Goal: Check status: Check status

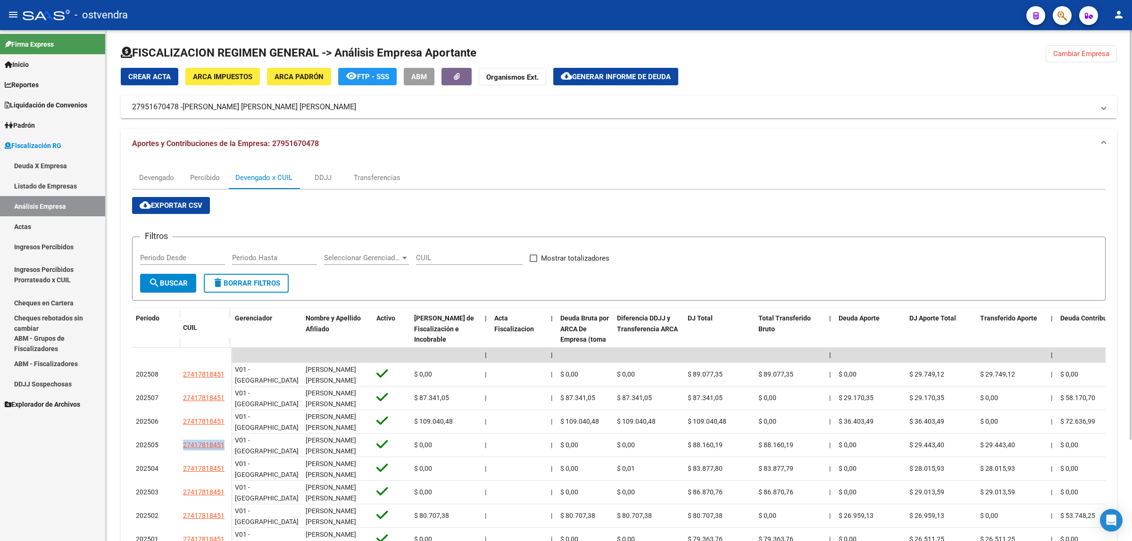
click at [1086, 52] on span "Cambiar Empresa" at bounding box center [1081, 54] width 56 height 8
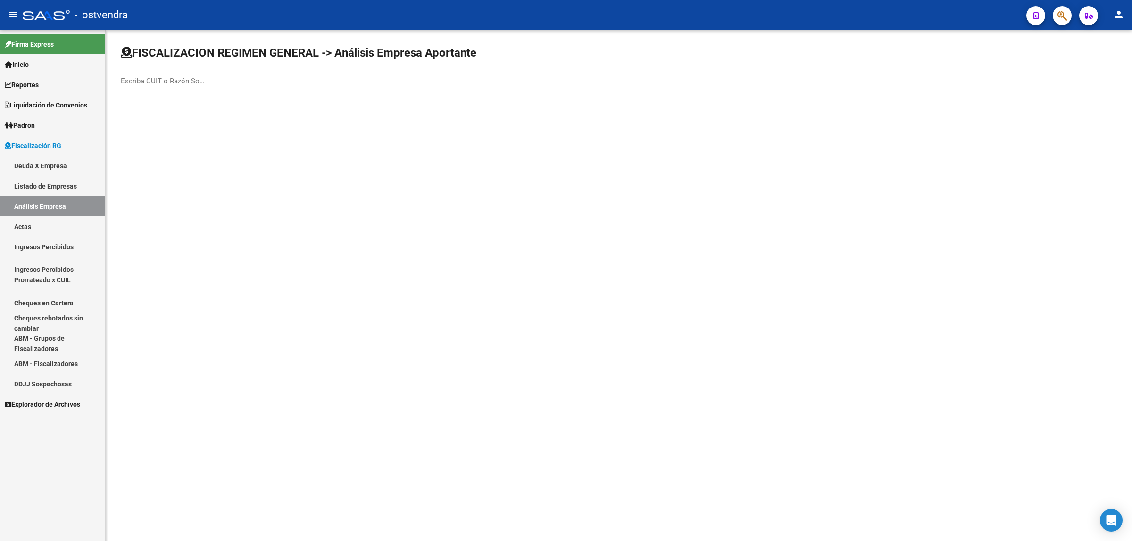
click at [173, 77] on input "Escriba CUIT o Razón Social para buscar" at bounding box center [163, 81] width 85 height 8
paste input "20400633631"
click at [166, 77] on input "20400633631" at bounding box center [163, 81] width 85 height 8
paste input "30716616297"
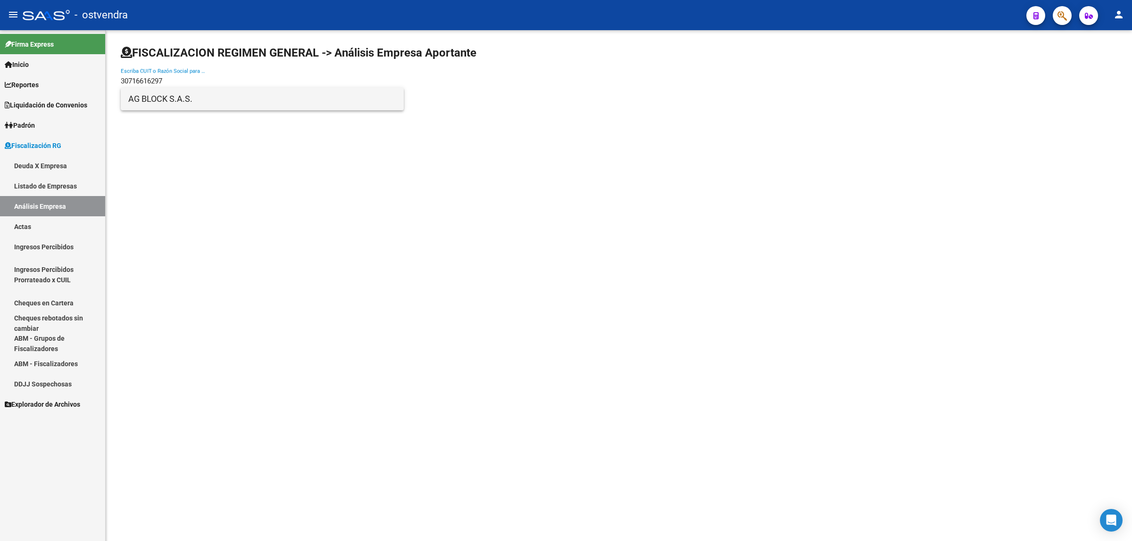
type input "30716616297"
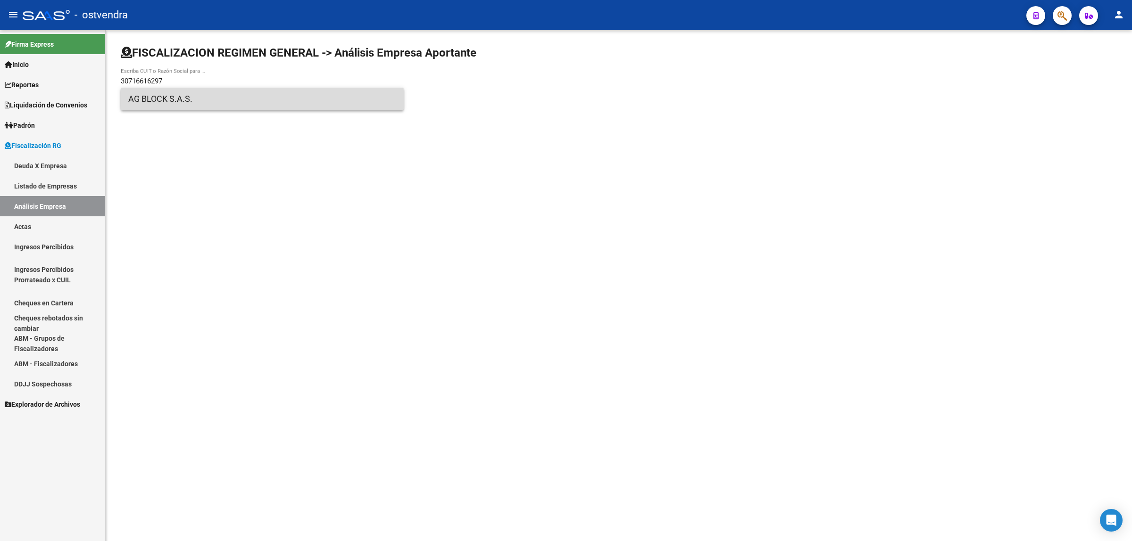
click at [239, 103] on span "AG BLOCK S.A.S." at bounding box center [262, 99] width 268 height 23
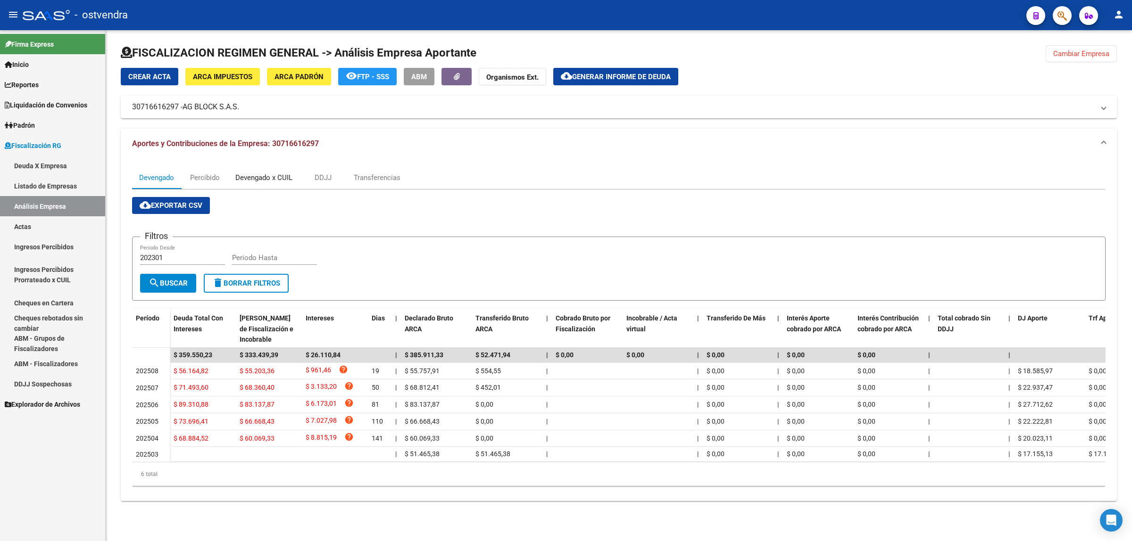
click at [271, 170] on div "Devengado x CUIL" at bounding box center [263, 177] width 71 height 23
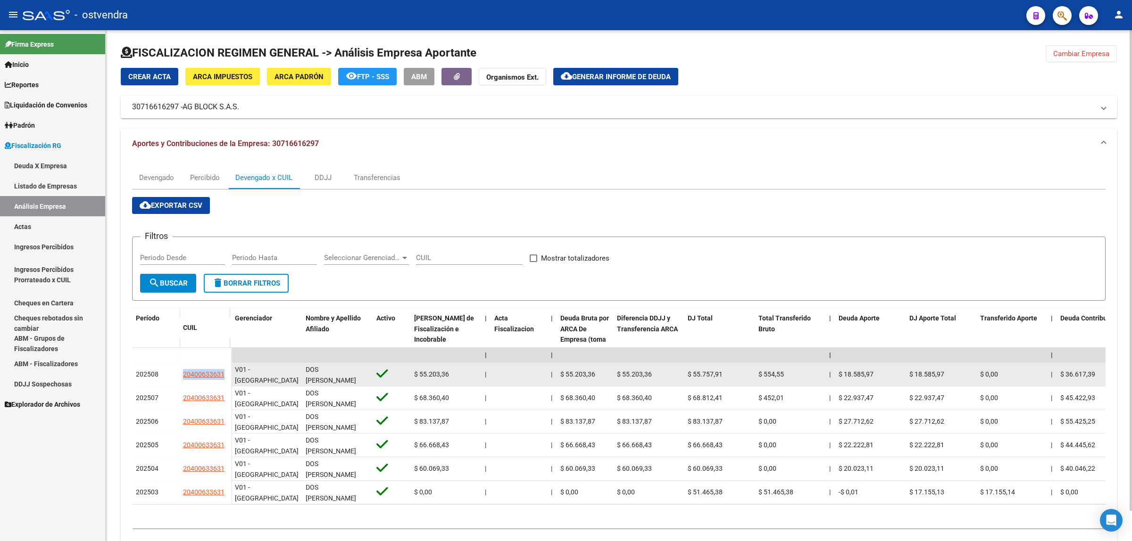
drag, startPoint x: 173, startPoint y: 381, endPoint x: 229, endPoint y: 380, distance: 56.6
click at [229, 380] on div "202508 20400633631" at bounding box center [181, 375] width 99 height 24
copy div "20400633631"
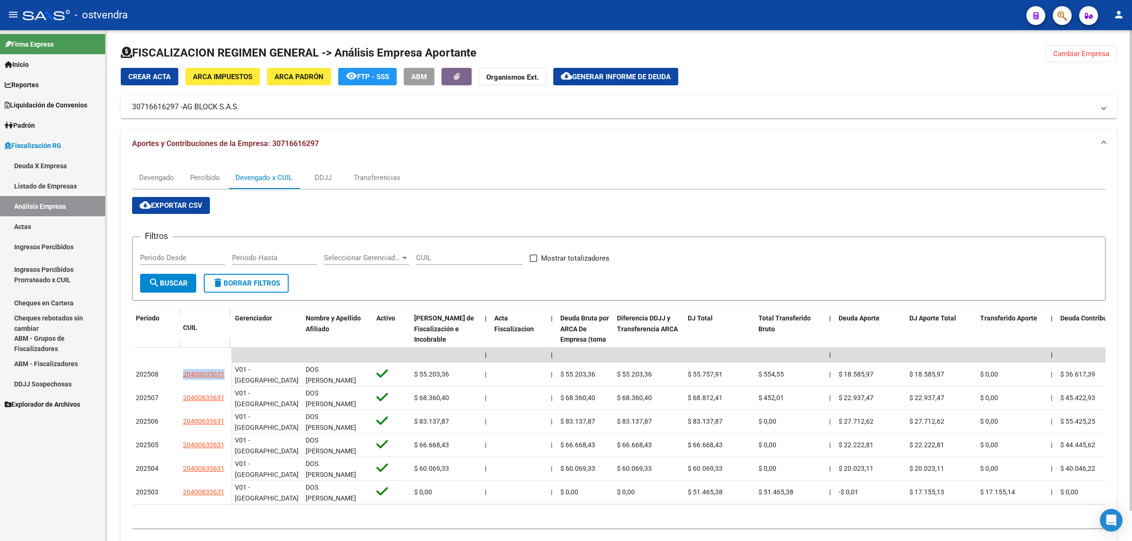
click at [621, 73] on span "Generar informe de deuda" at bounding box center [621, 77] width 99 height 8
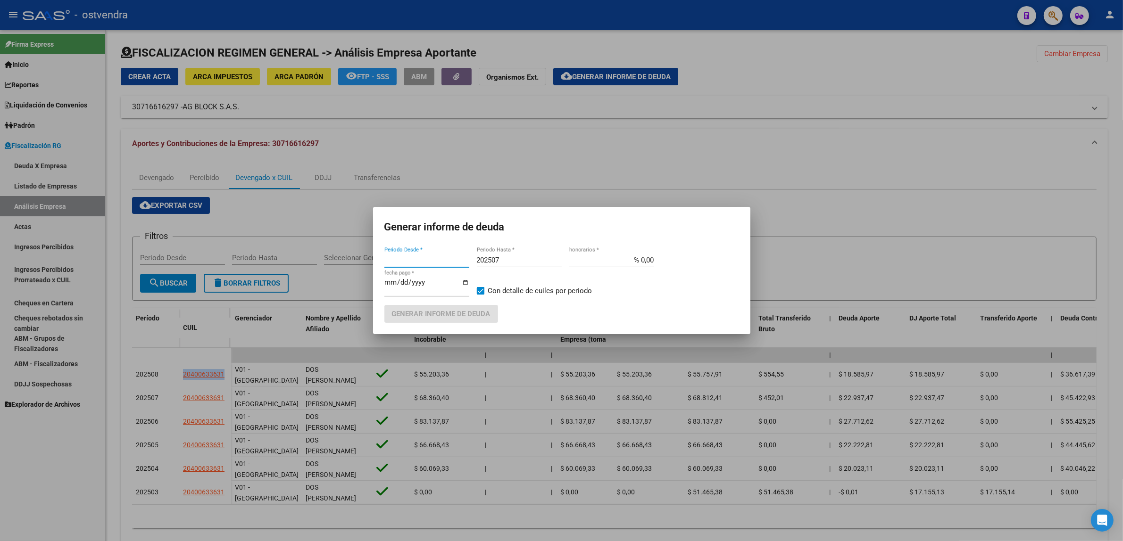
type input "202301"
click at [515, 257] on input "202507" at bounding box center [519, 260] width 85 height 8
type input "202509"
type input "[DATE]"
click at [467, 309] on button "Generar informe de deuda" at bounding box center [441, 313] width 114 height 17
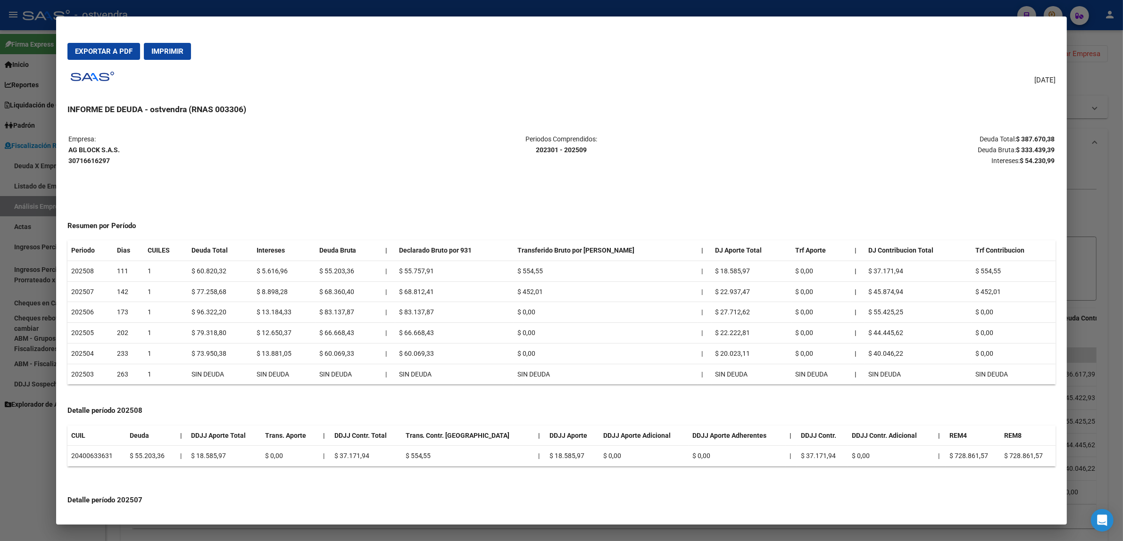
click at [1050, 155] on table "Empresa: AG BLOCK S.A.S. 30716616297 Periodos Comprendidos: 202301 - 202509 Deu…" at bounding box center [561, 150] width 988 height 34
click at [1046, 152] on strong "$ 333.439,39" at bounding box center [1035, 150] width 39 height 8
copy strong "333.439,39"
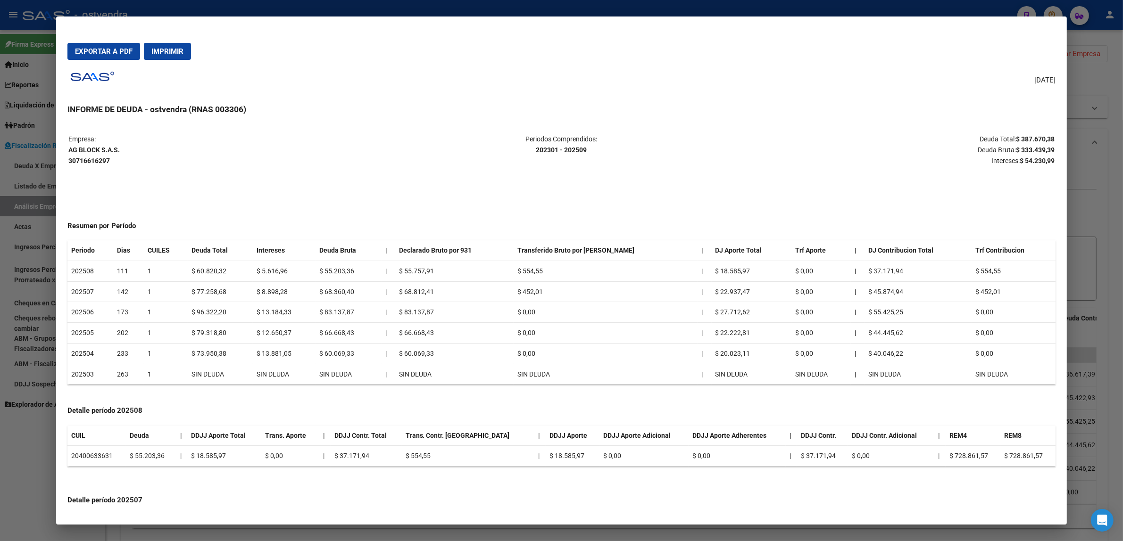
click at [1026, 159] on strong "$ 54.230,99" at bounding box center [1037, 161] width 35 height 8
copy strong "54.230,99"
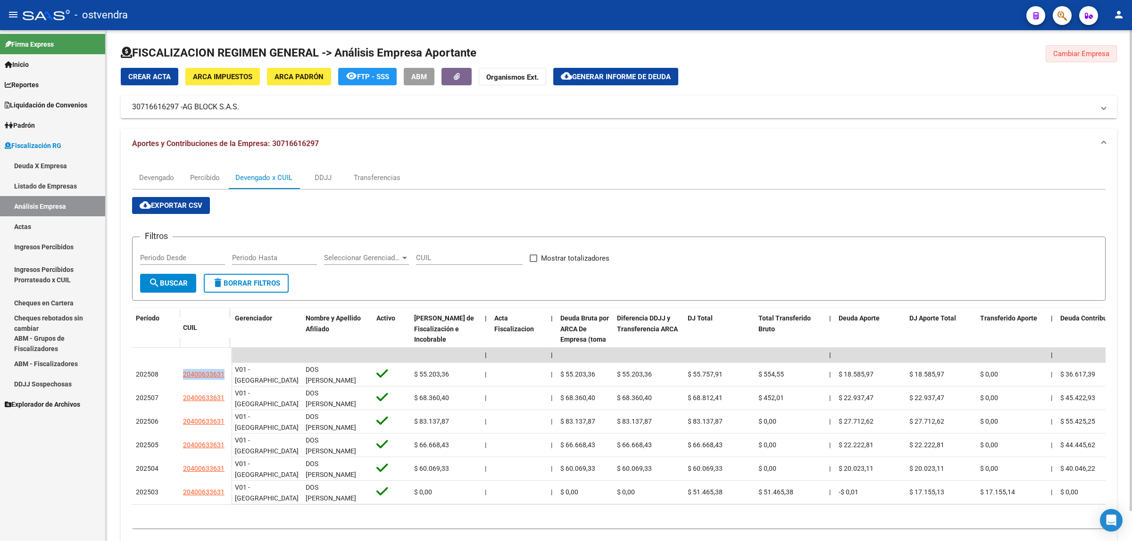
click at [1093, 53] on span "Cambiar Empresa" at bounding box center [1081, 54] width 56 height 8
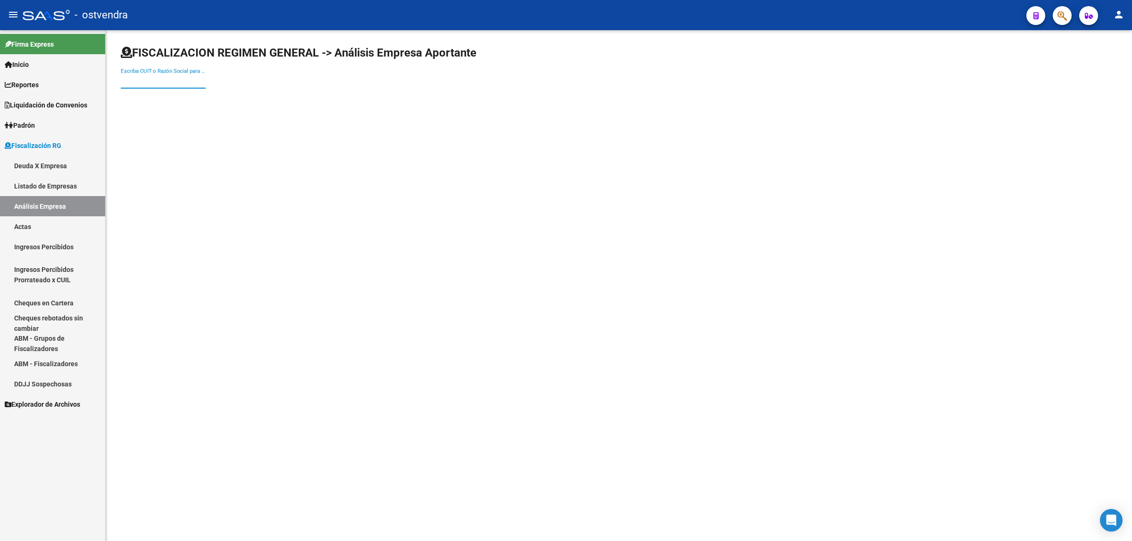
click at [189, 83] on input "Escriba CUIT o Razón Social para buscar" at bounding box center [163, 81] width 85 height 8
paste input "20237399634"
click at [191, 85] on input "20237399634" at bounding box center [163, 81] width 85 height 8
type input "20237399634"
click at [198, 95] on span "[PERSON_NAME]" at bounding box center [262, 99] width 268 height 23
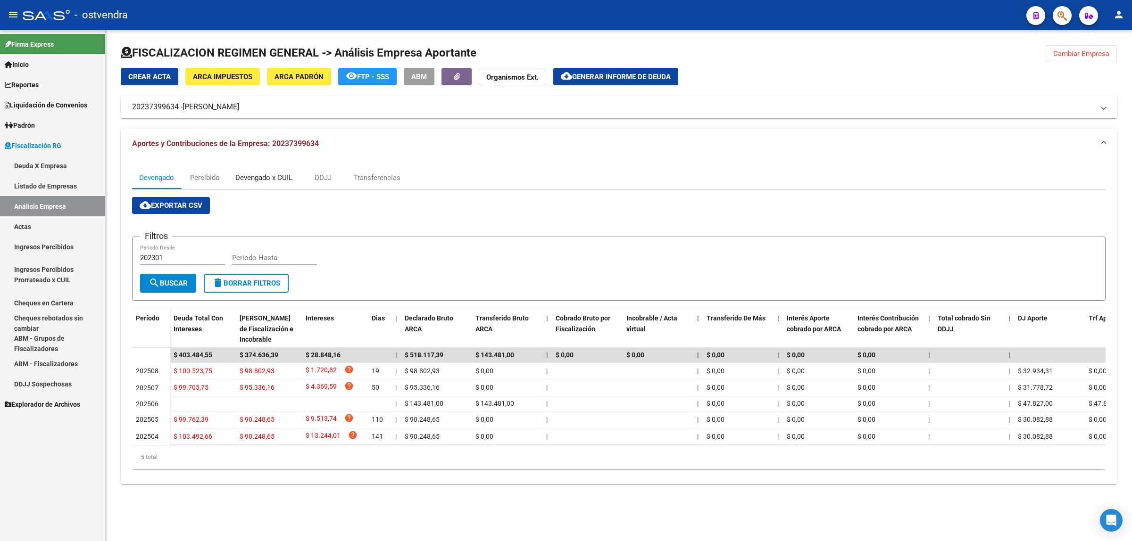
click at [265, 171] on div "Devengado x CUIL" at bounding box center [263, 177] width 71 height 23
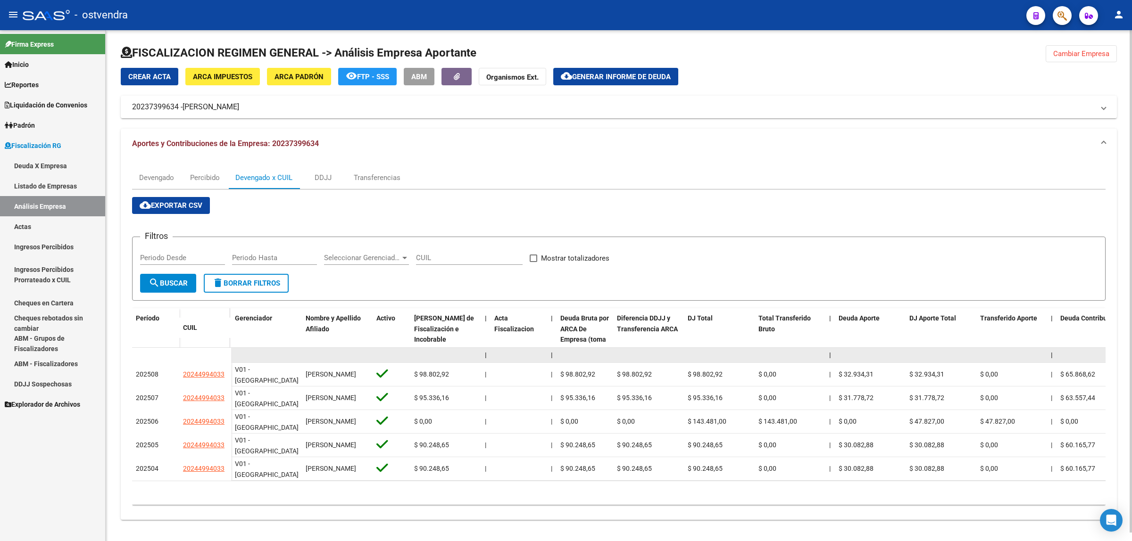
drag, startPoint x: 183, startPoint y: 397, endPoint x: 255, endPoint y: 354, distance: 84.4
copy div "20244994033"
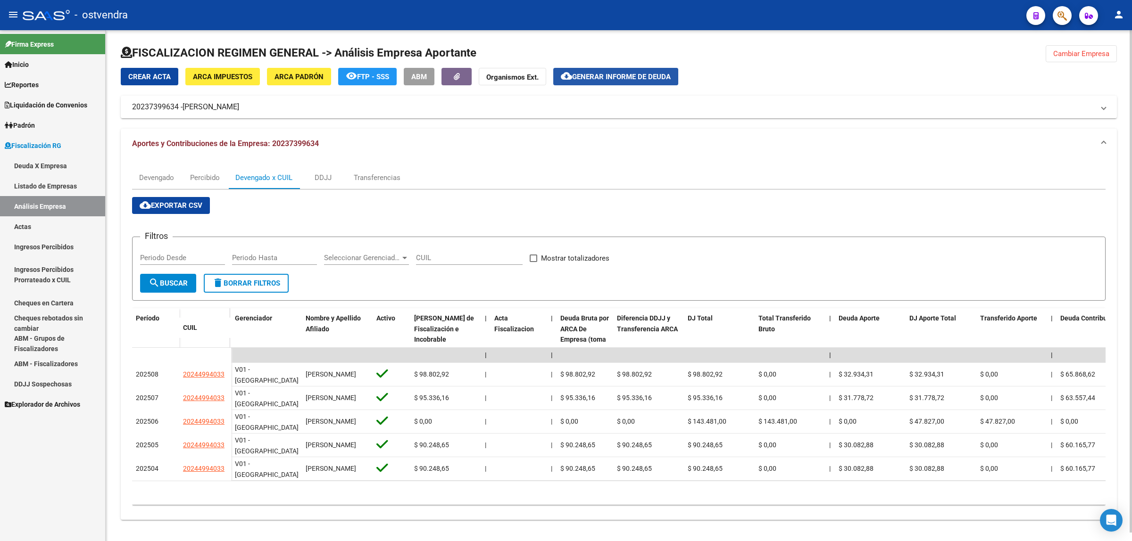
click at [612, 74] on span "Generar informe de deuda" at bounding box center [621, 77] width 99 height 8
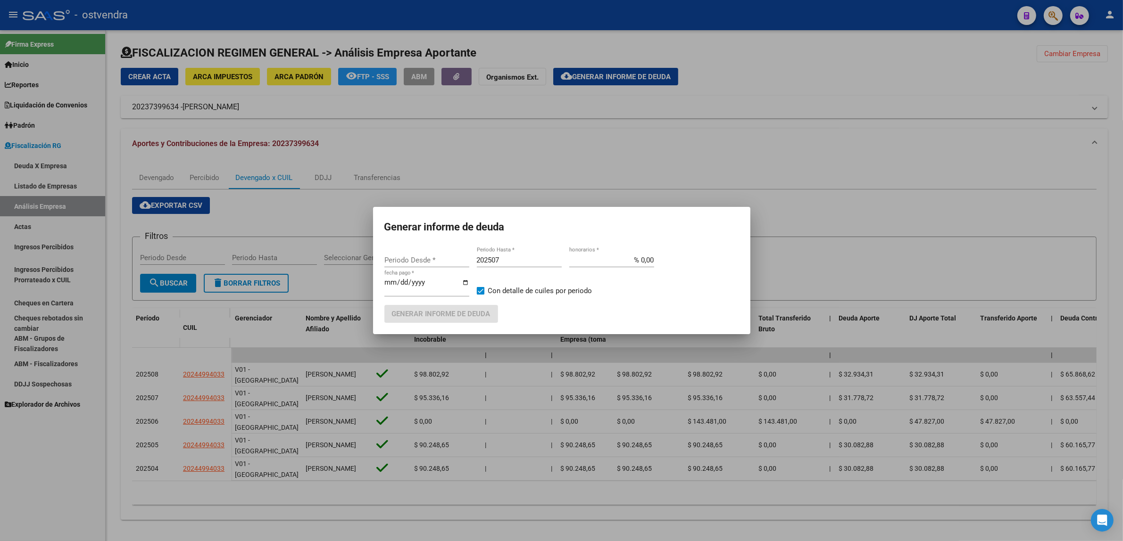
type input "202301"
click at [540, 257] on input "202507" at bounding box center [519, 260] width 85 height 8
type input "202509"
type input "[DATE]"
click at [459, 310] on span "Generar informe de deuda" at bounding box center [441, 314] width 99 height 8
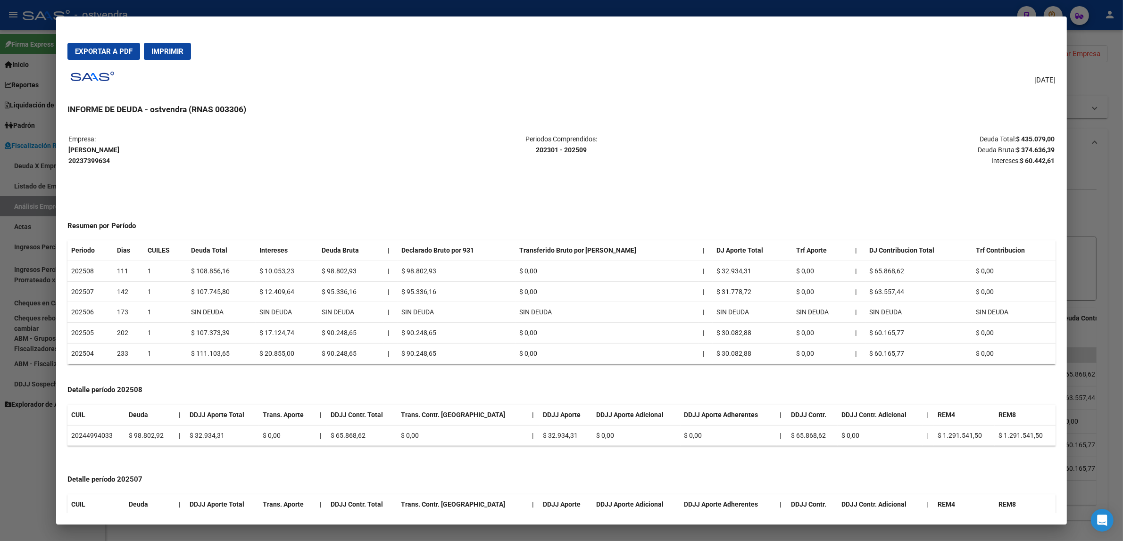
click at [1011, 154] on p "Deuda Total: $ 435.079,00 Deuda Bruta: $ 374.636,39 Intereses: $ 60.442,61" at bounding box center [890, 150] width 328 height 32
click at [1027, 145] on p "Deuda Total: $ 435.079,00 Deuda Bruta: $ 374.636,39 Intereses: $ 60.442,61" at bounding box center [890, 150] width 328 height 32
copy strong "374.636,39"
click at [1033, 158] on strong "$ 60.442,61" at bounding box center [1037, 161] width 35 height 8
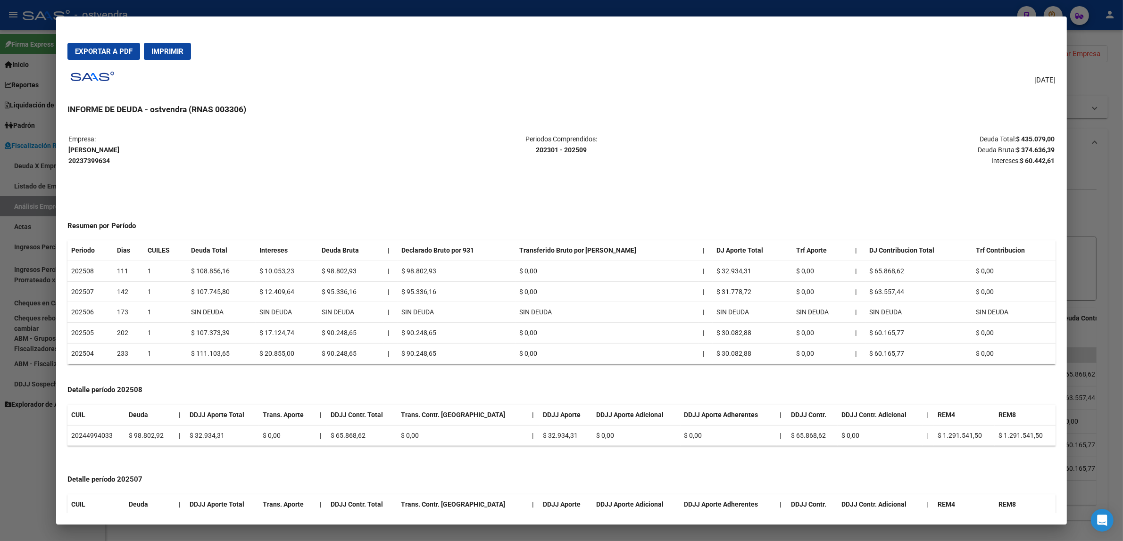
click at [1033, 158] on strong "$ 60.442,61" at bounding box center [1037, 161] width 35 height 8
copy strong "60.442,61"
